Goal: Navigation & Orientation: Understand site structure

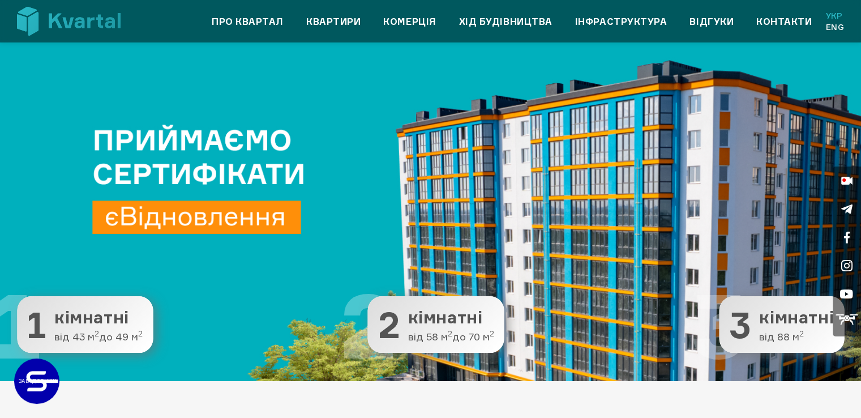
scroll to position [57, 0]
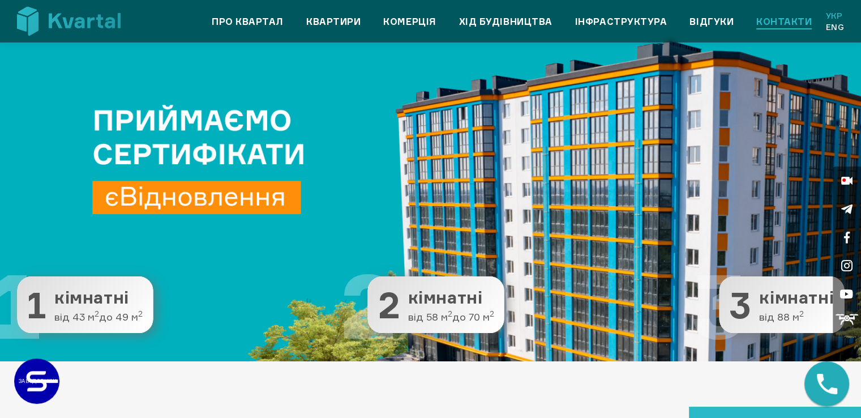
click at [783, 19] on link "Контакти" at bounding box center [783, 22] width 55 height 14
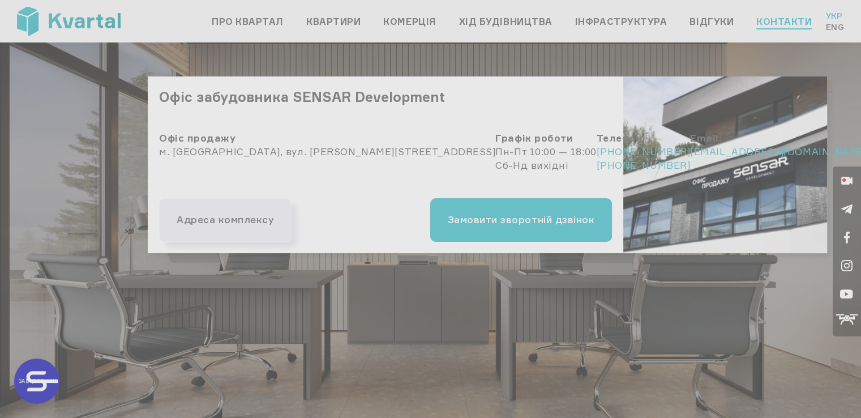
type input "+380"
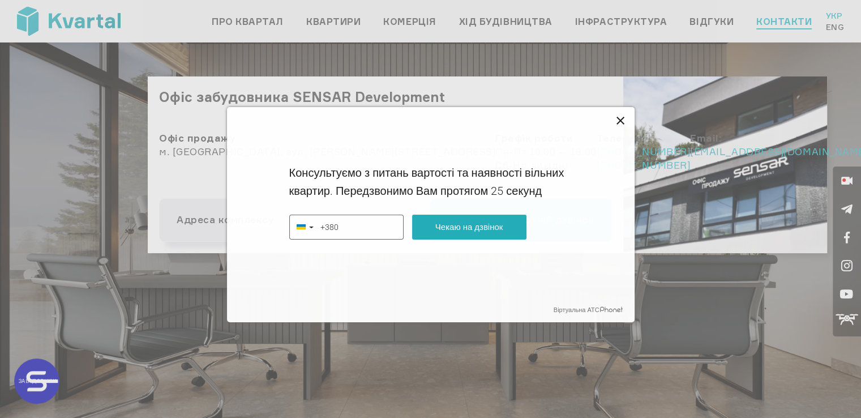
click at [620, 119] on icon at bounding box center [620, 121] width 8 height 8
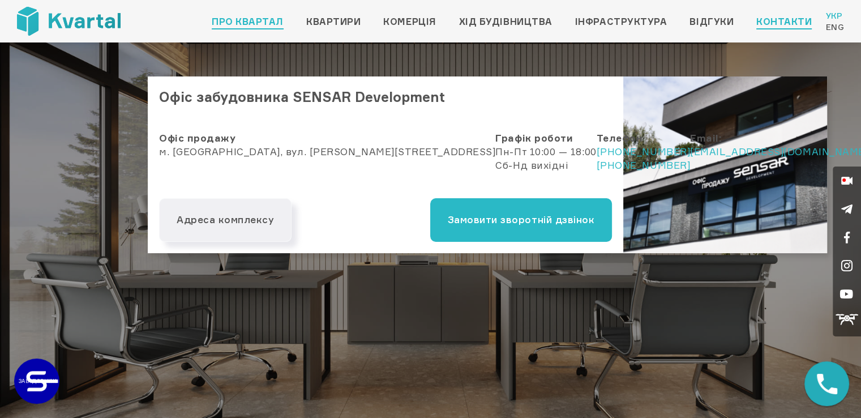
click at [255, 20] on link "Про квартал" at bounding box center [248, 22] width 72 height 14
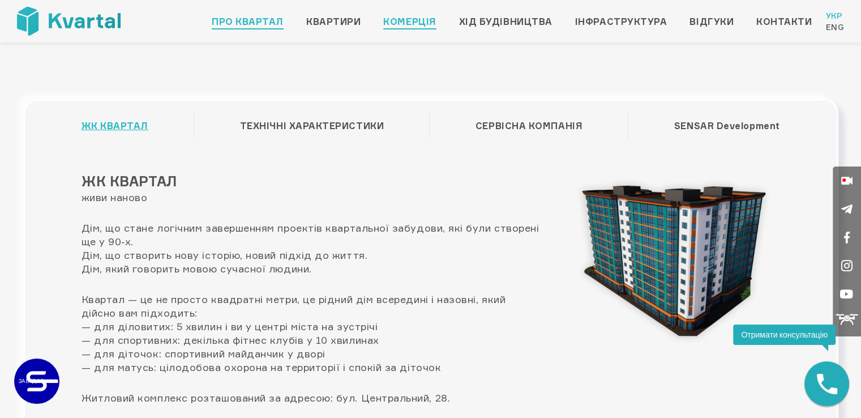
click at [408, 24] on link "Комерція" at bounding box center [409, 22] width 53 height 14
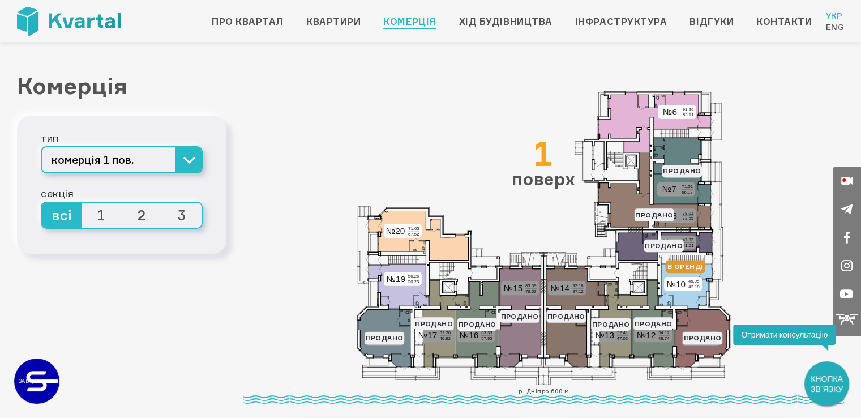
click at [102, 216] on span "1" at bounding box center [102, 215] width 40 height 25
click at [82, 203] on input "1" at bounding box center [82, 203] width 0 height 0
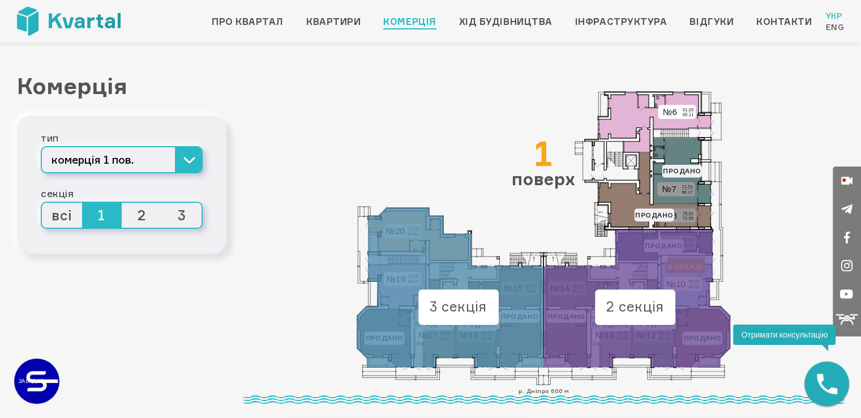
click at [140, 214] on span "2" at bounding box center [142, 215] width 40 height 25
click at [122, 203] on input "2" at bounding box center [122, 203] width 0 height 0
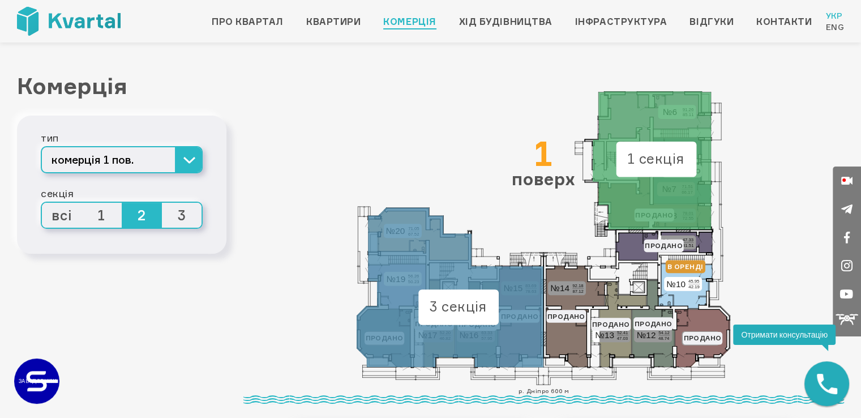
click at [186, 214] on span "3" at bounding box center [182, 215] width 40 height 25
click at [162, 203] on input "3" at bounding box center [162, 203] width 0 height 0
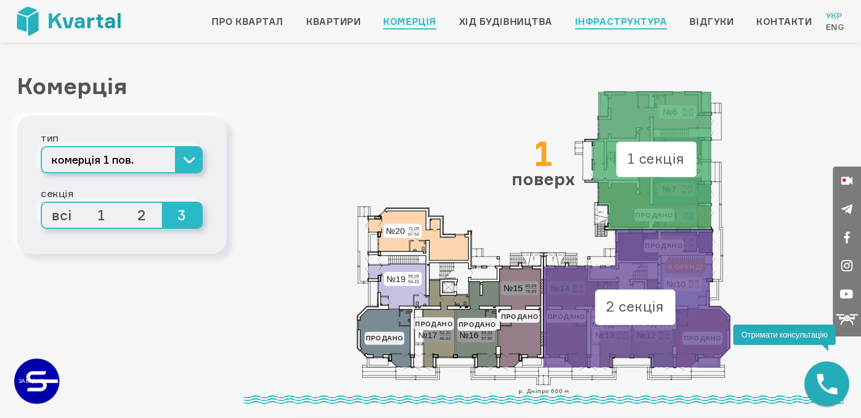
click at [651, 22] on link "Інфраструктура" at bounding box center [621, 22] width 92 height 14
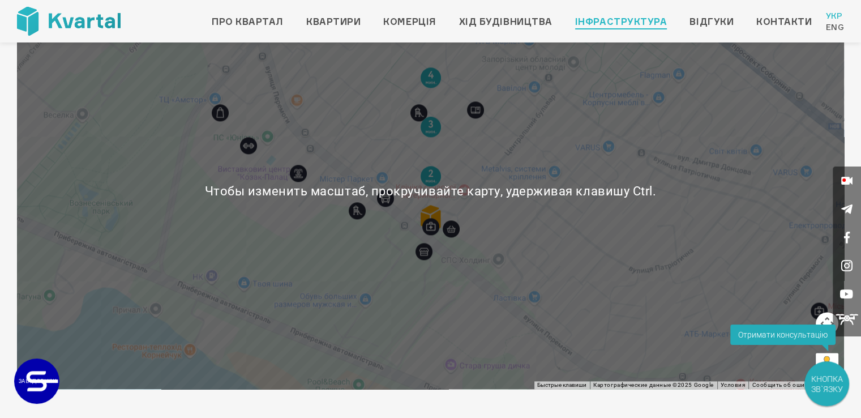
scroll to position [1415, 0]
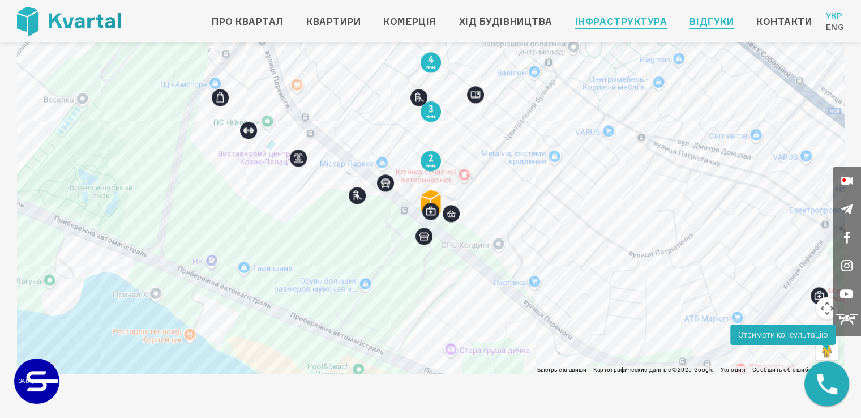
click at [713, 24] on link "Відгуки" at bounding box center [711, 22] width 44 height 14
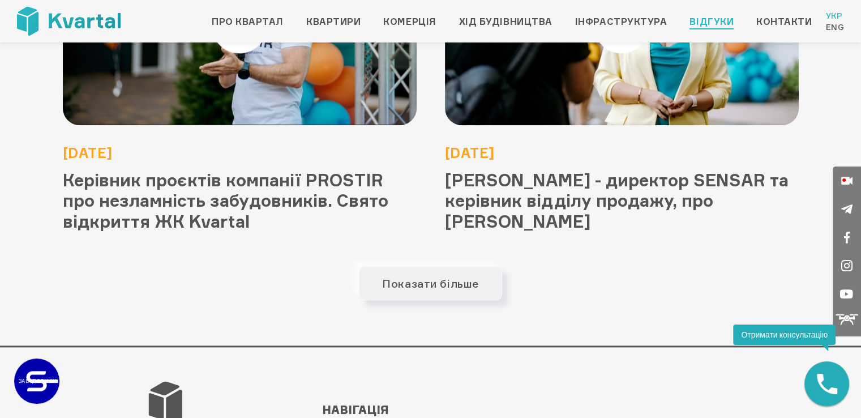
scroll to position [1394, 0]
